Goal: Task Accomplishment & Management: Manage account settings

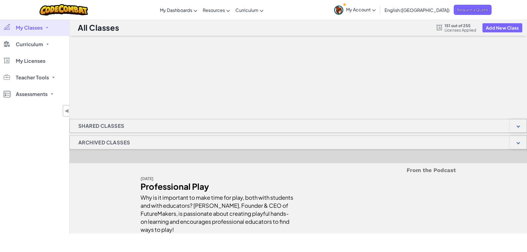
click at [39, 29] on span "My Classes" at bounding box center [29, 27] width 27 height 5
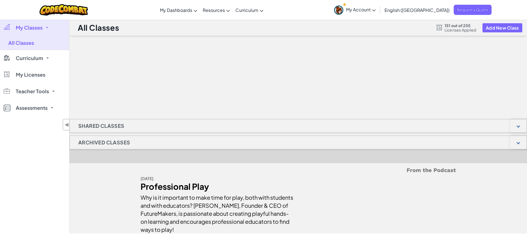
click at [376, 7] on span "My Account" at bounding box center [361, 10] width 30 height 6
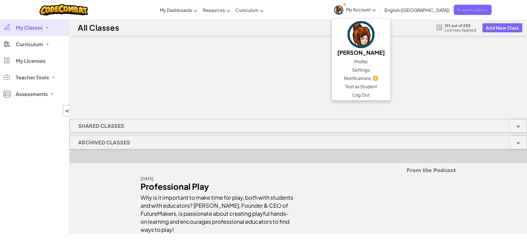
click at [447, 31] on span "Licenses Applied" at bounding box center [461, 30] width 32 height 4
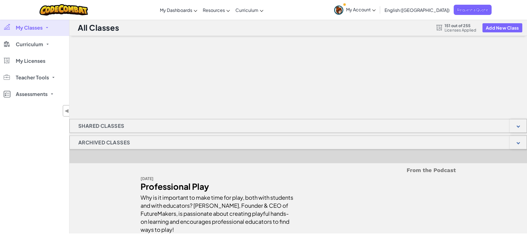
click at [441, 26] on div at bounding box center [439, 28] width 6 height 6
click at [439, 27] on div at bounding box center [439, 28] width 6 height 6
click at [33, 63] on span "My Licenses" at bounding box center [31, 60] width 30 height 5
